Goal: Task Accomplishment & Management: Complete application form

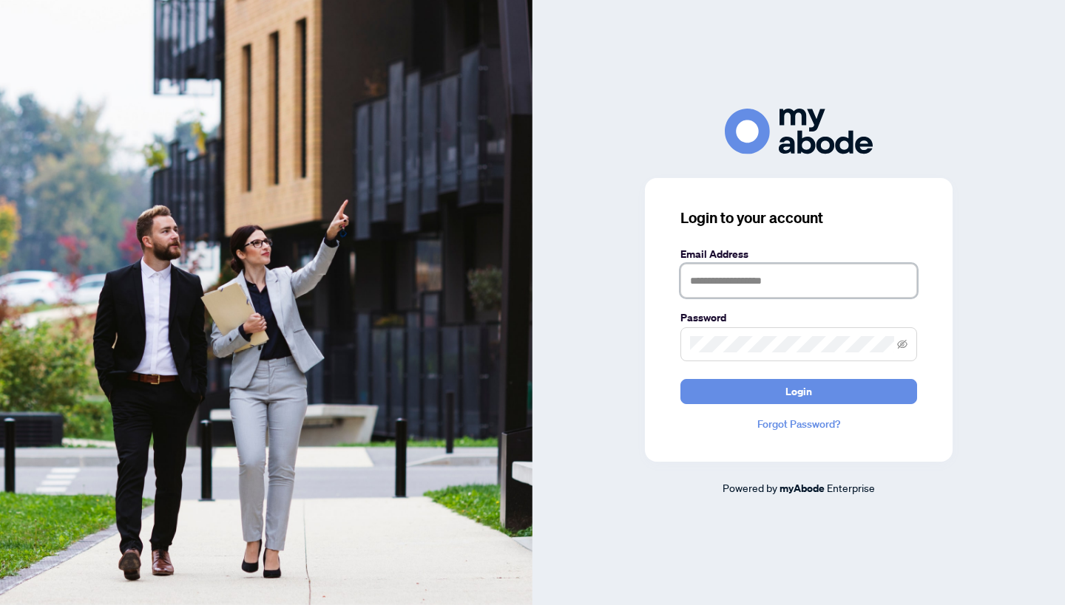
type input "**********"
click at [792, 395] on span "Login" at bounding box center [798, 392] width 27 height 24
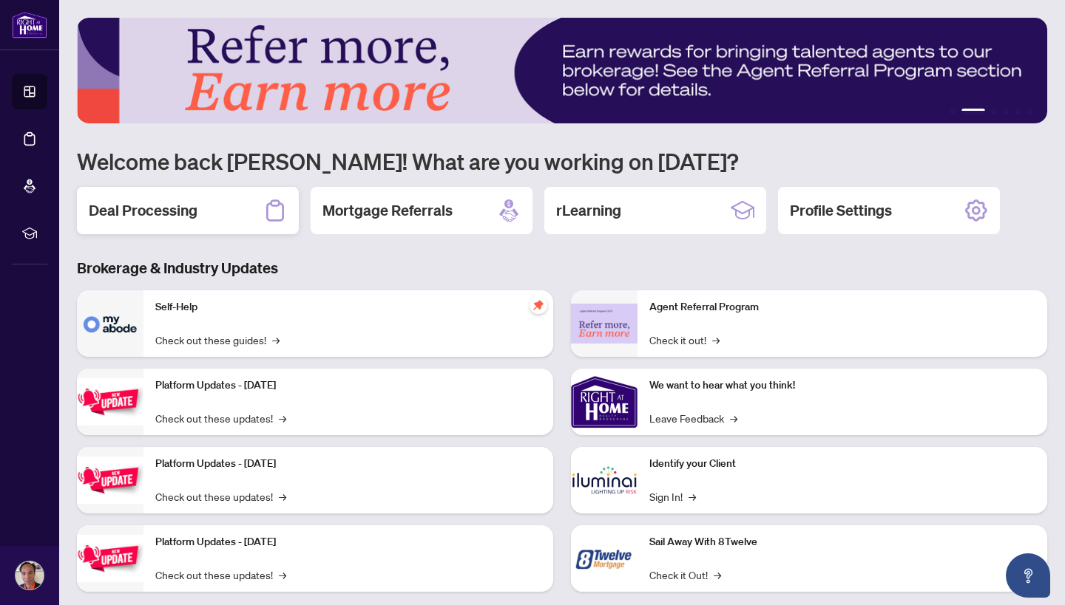
click at [152, 208] on h2 "Deal Processing" at bounding box center [143, 210] width 109 height 21
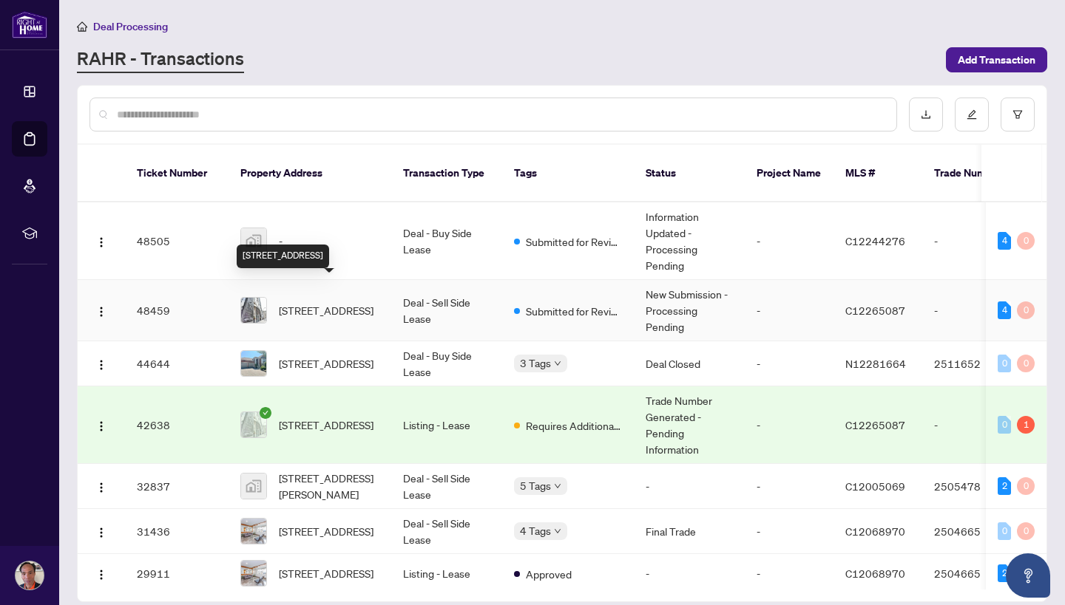
click at [316, 305] on span "[STREET_ADDRESS]" at bounding box center [326, 310] width 95 height 16
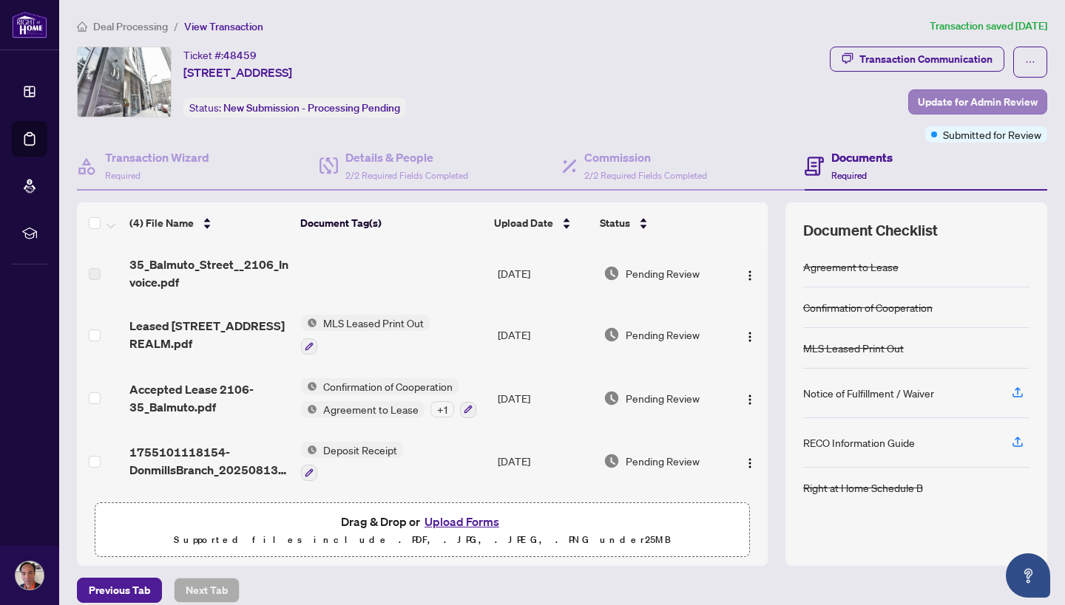
click at [936, 101] on span "Update for Admin Review" at bounding box center [977, 102] width 120 height 24
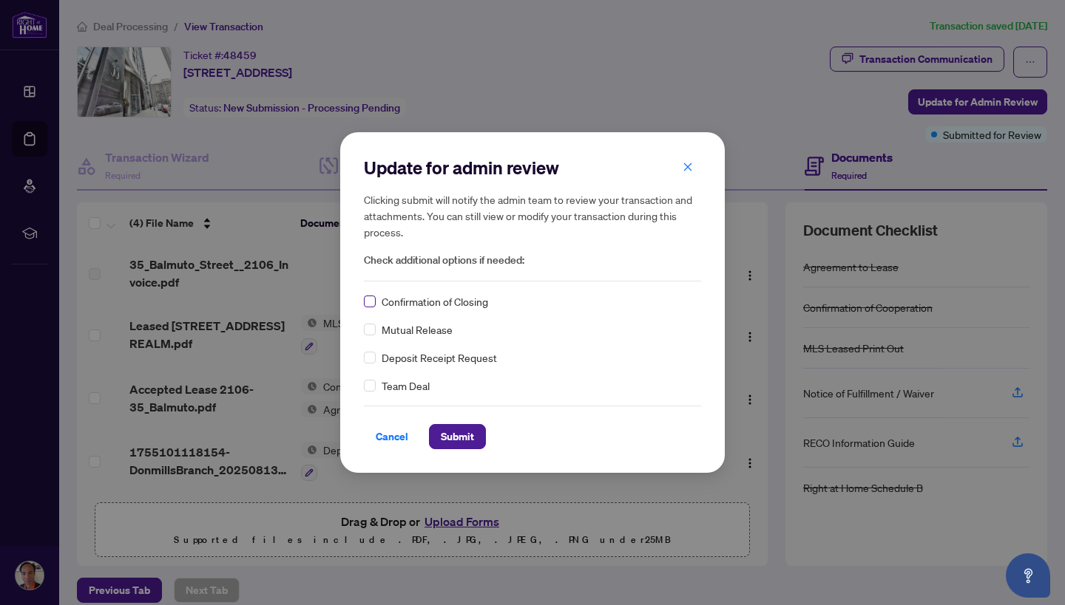
click at [370, 305] on span at bounding box center [370, 302] width 12 height 12
click at [453, 434] on span "Submit" at bounding box center [457, 437] width 33 height 24
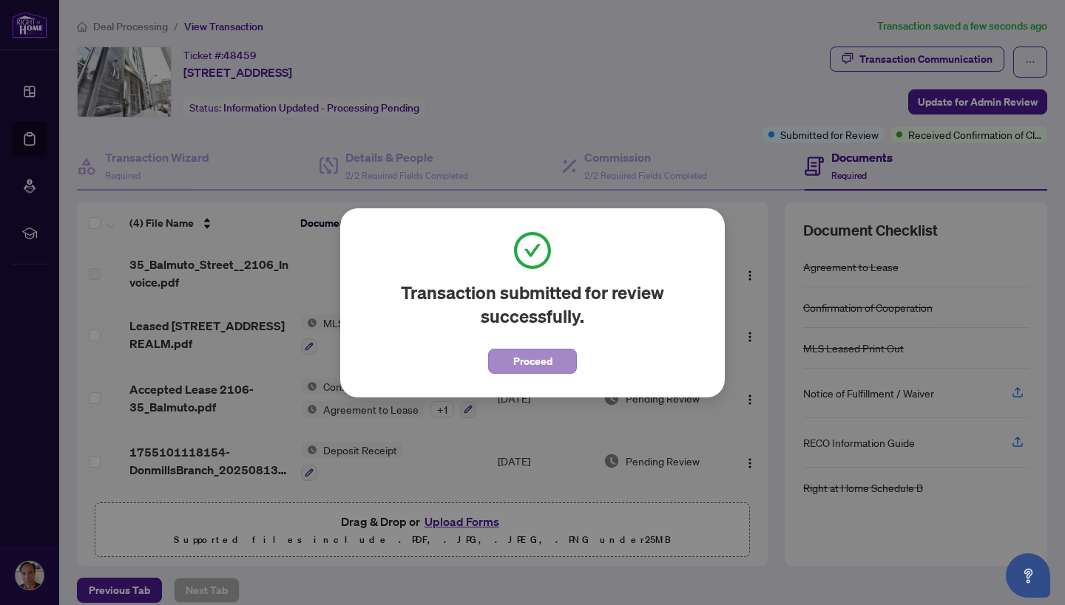
click at [531, 357] on span "Proceed" at bounding box center [532, 362] width 39 height 24
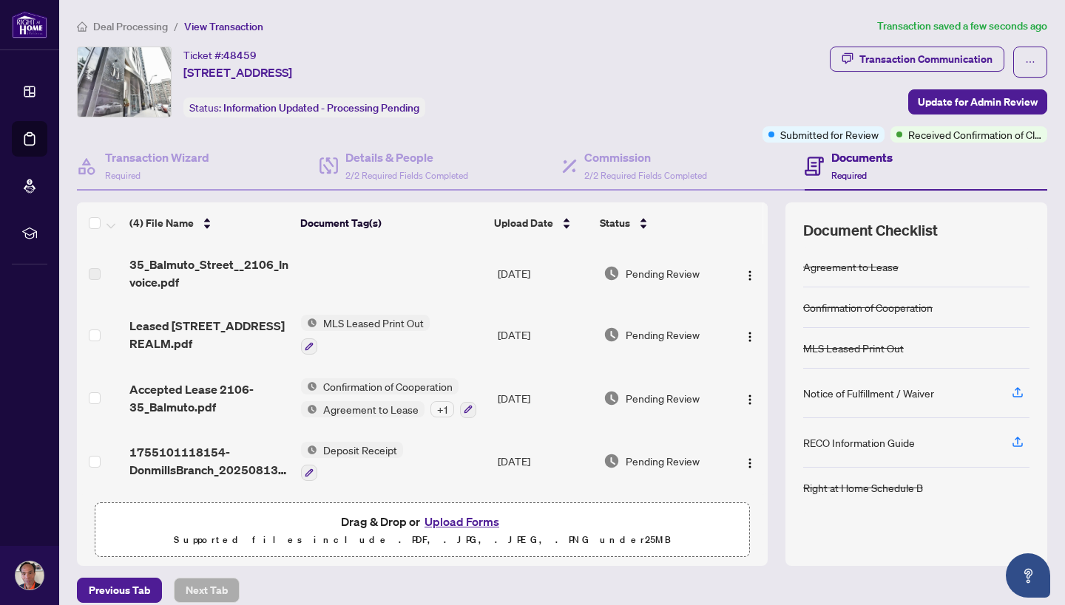
click at [112, 24] on span "Deal Processing" at bounding box center [130, 26] width 75 height 13
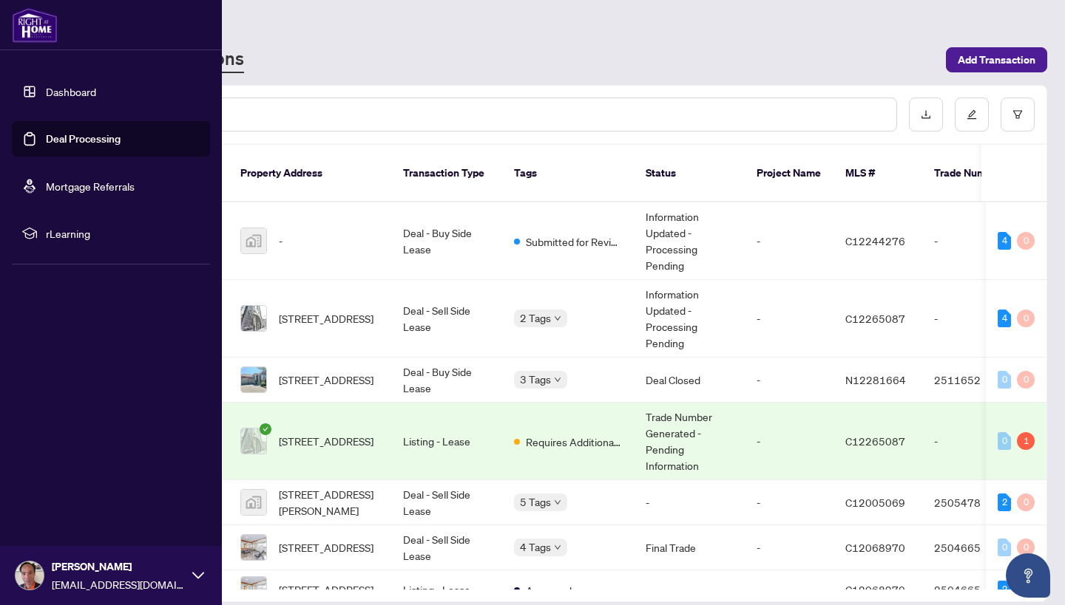
click at [199, 575] on icon at bounding box center [198, 576] width 12 height 12
click at [53, 488] on span "Logout" at bounding box center [59, 488] width 33 height 24
